Goal: Information Seeking & Learning: Learn about a topic

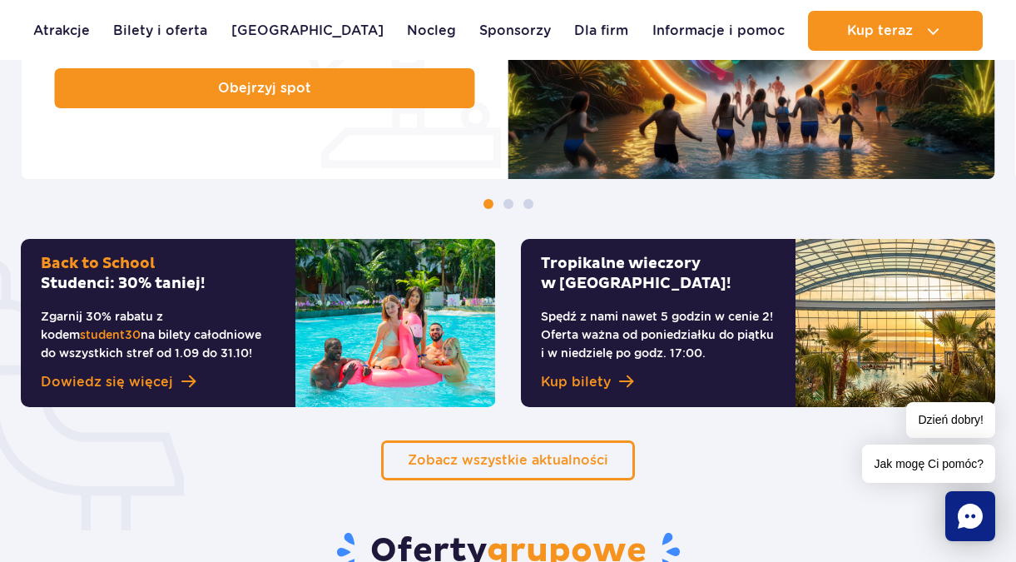
scroll to position [998, 0]
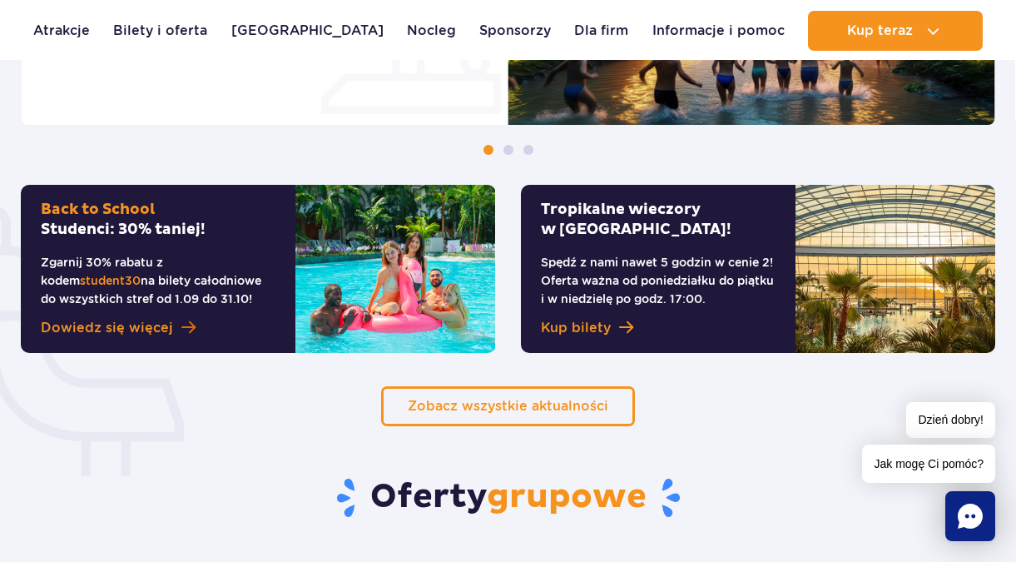
click at [169, 329] on link "Dowiedz się więcej" at bounding box center [158, 328] width 235 height 20
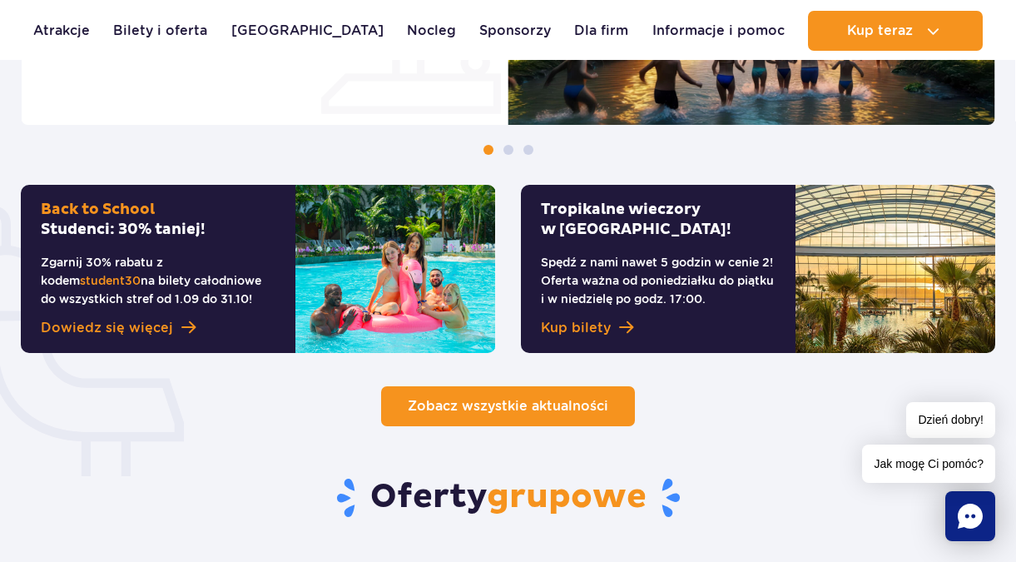
click at [533, 389] on link "Zobacz wszystkie aktualności" at bounding box center [508, 406] width 254 height 40
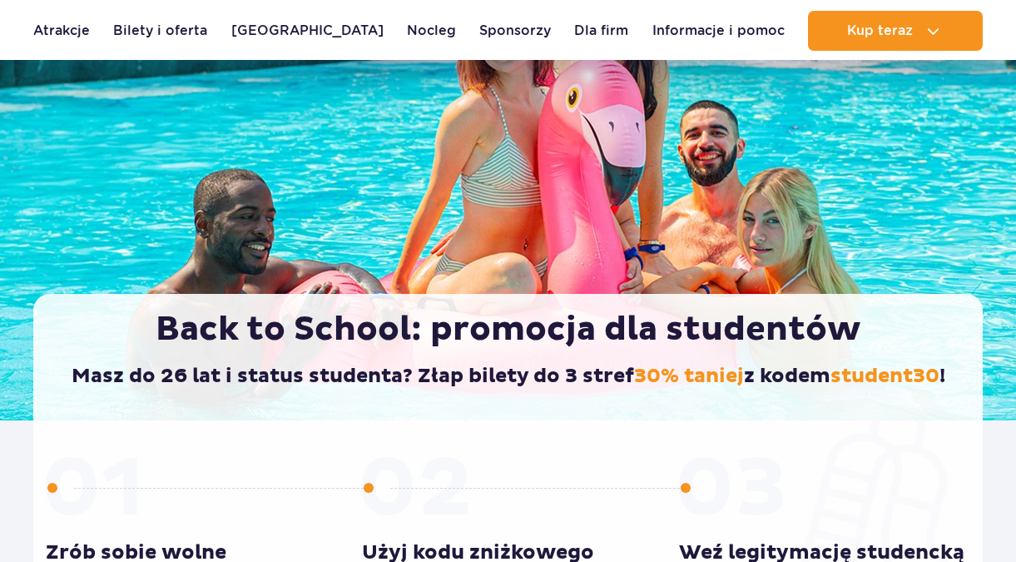
scroll to position [166, 0]
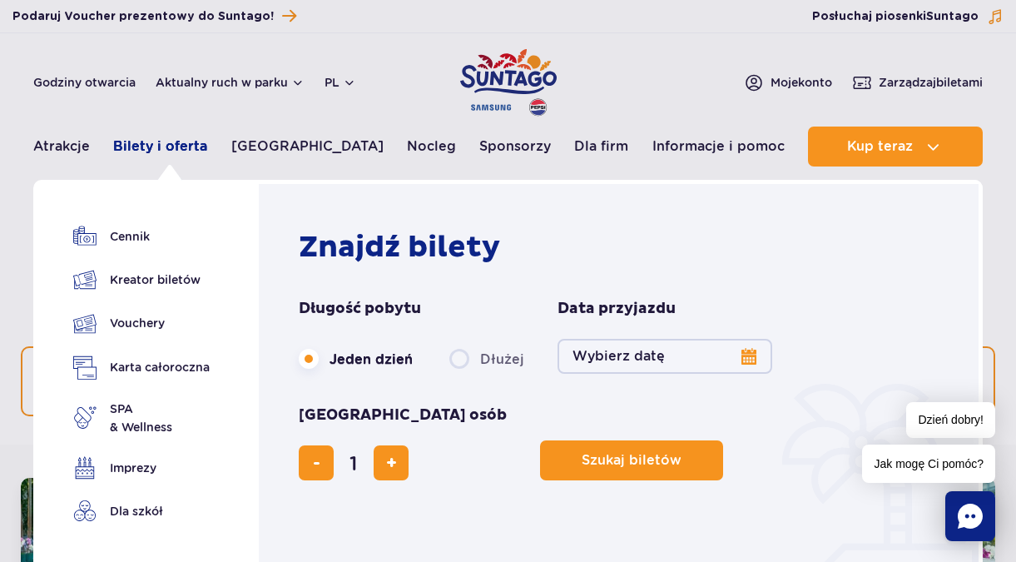
click at [141, 147] on link "Bilety i oferta" at bounding box center [160, 146] width 94 height 40
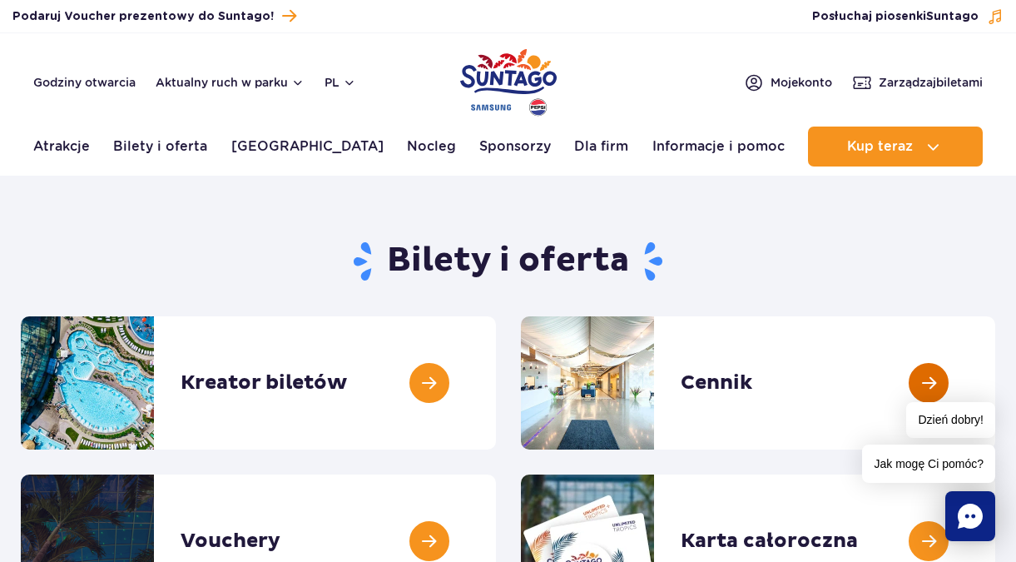
click at [995, 390] on link at bounding box center [995, 382] width 0 height 133
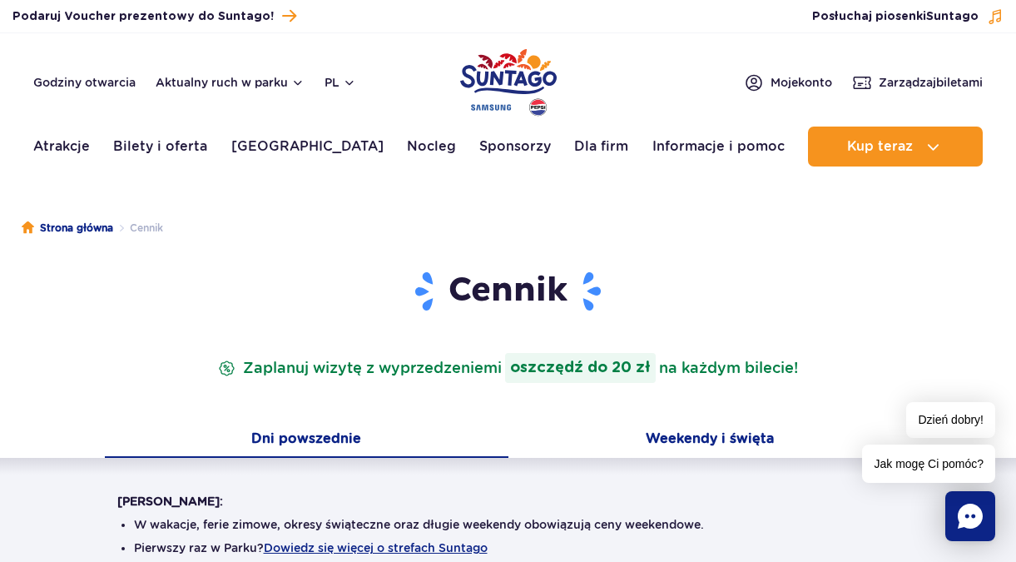
click at [634, 430] on button "Weekendy i święta" at bounding box center [710, 440] width 404 height 35
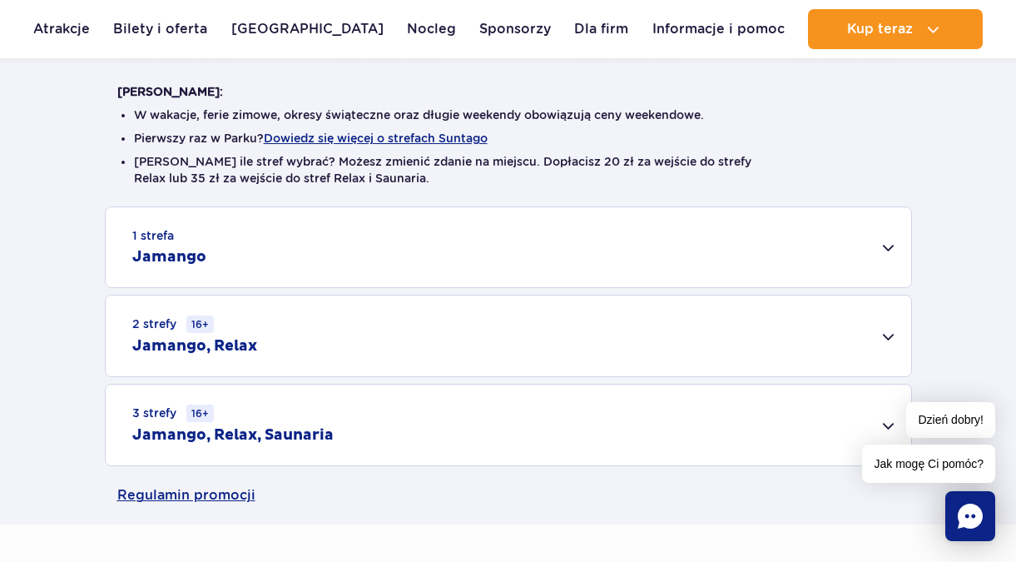
scroll to position [416, 0]
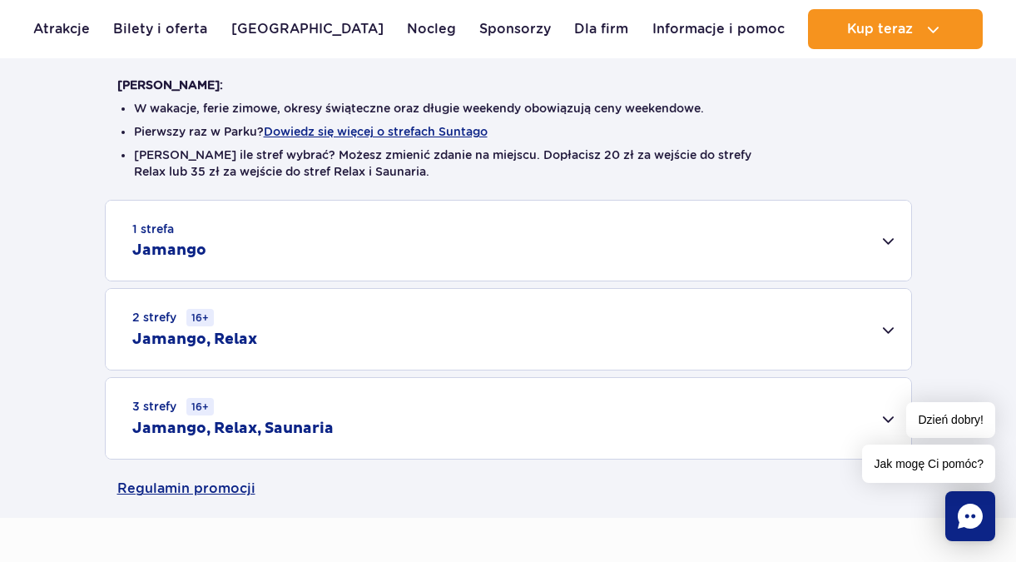
click at [407, 424] on div "3 strefy 16+ Jamango, Relax, Saunaria" at bounding box center [508, 418] width 805 height 81
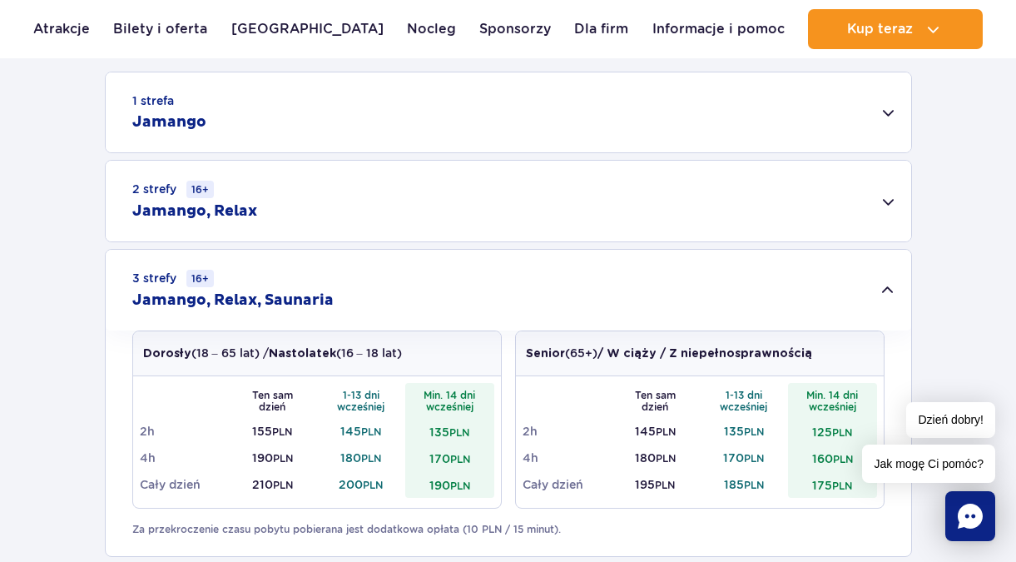
scroll to position [666, 0]
